Goal: Task Accomplishment & Management: Manage account settings

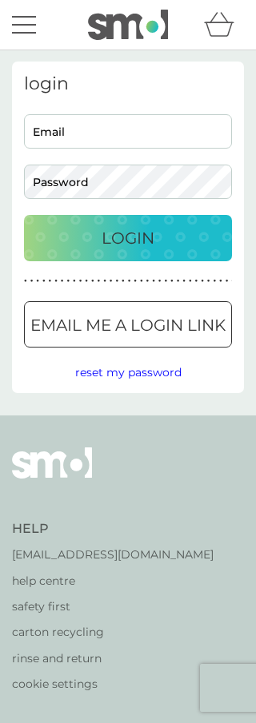
click at [165, 317] on p "Email me a login link" at bounding box center [127, 326] width 195 height 26
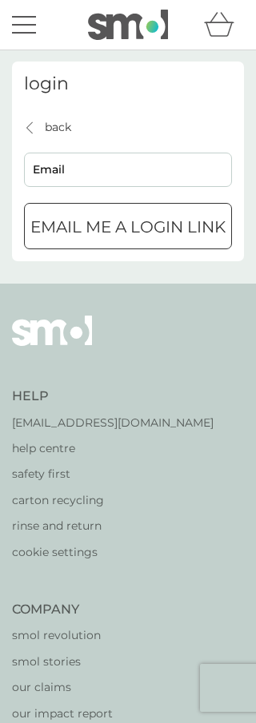
click at [46, 166] on input "Email" at bounding box center [128, 170] width 208 height 34
type input "[EMAIL_ADDRESS][DOMAIN_NAME]"
click at [156, 217] on p "Email me a login link" at bounding box center [127, 227] width 195 height 26
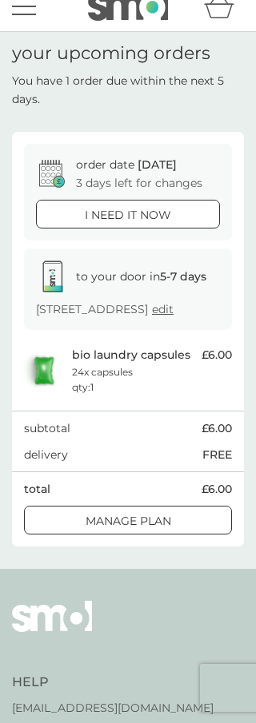
scroll to position [19, 0]
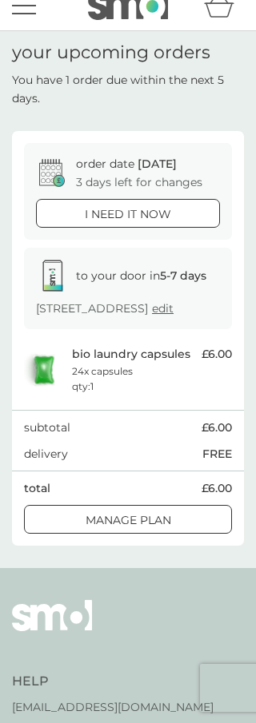
click at [231, 361] on span "£6.00" at bounding box center [216, 354] width 30 height 18
click at [46, 386] on img at bounding box center [44, 370] width 40 height 37
click at [140, 525] on button "Manage plan" at bounding box center [128, 519] width 208 height 29
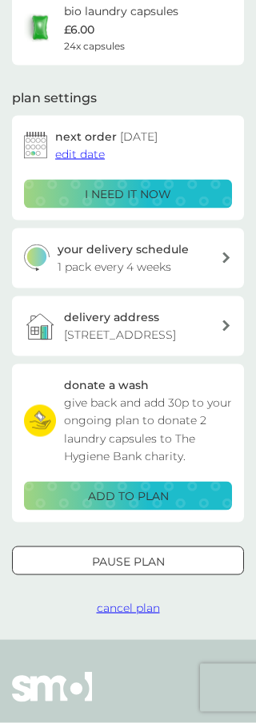
scroll to position [133, 0]
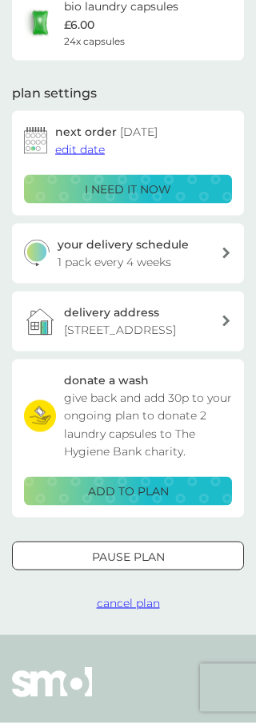
click at [125, 609] on span "cancel plan" at bounding box center [128, 603] width 63 height 14
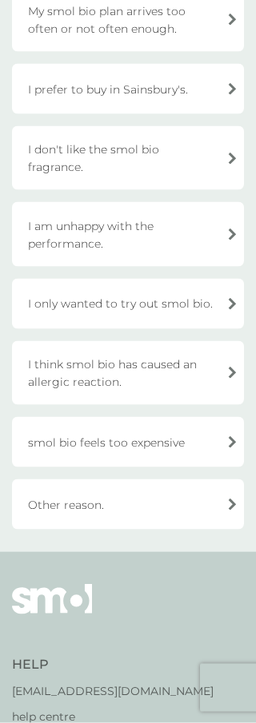
scroll to position [420, 0]
click at [233, 479] on div "Other reason." at bounding box center [128, 504] width 232 height 50
